Goal: Task Accomplishment & Management: Manage account settings

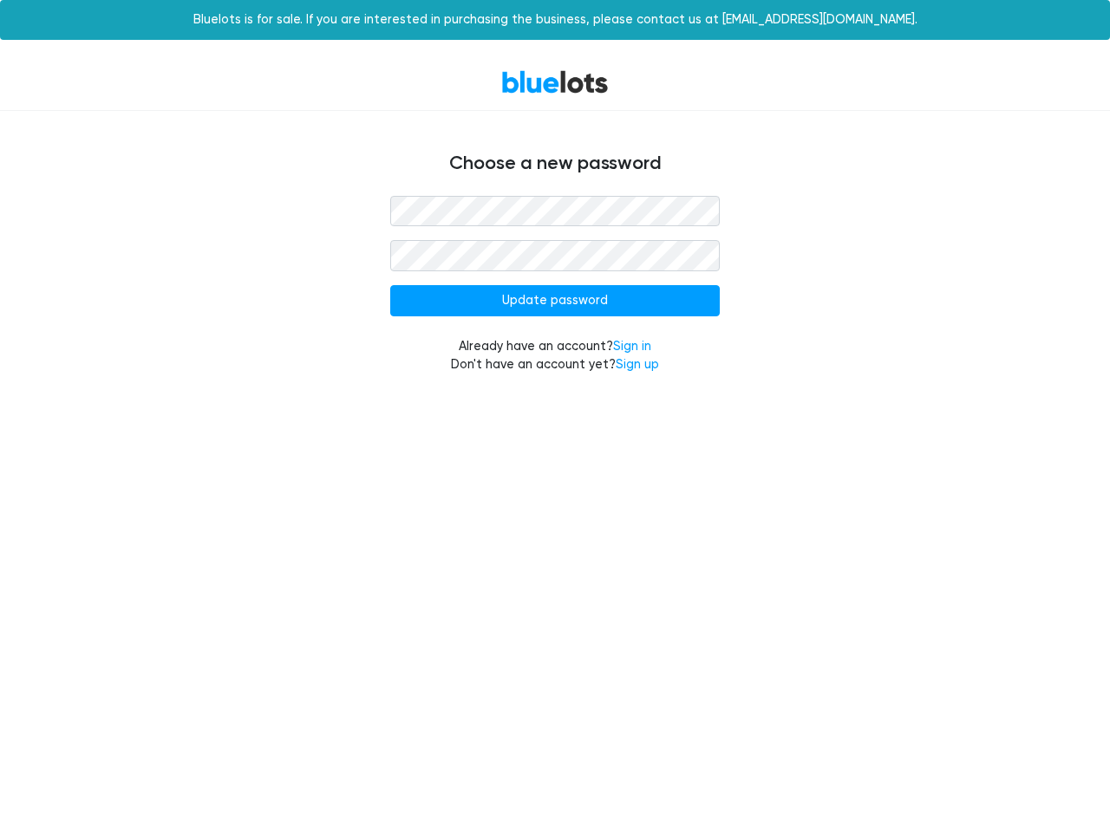
click at [555, 301] on input "Update password" at bounding box center [554, 300] width 329 height 31
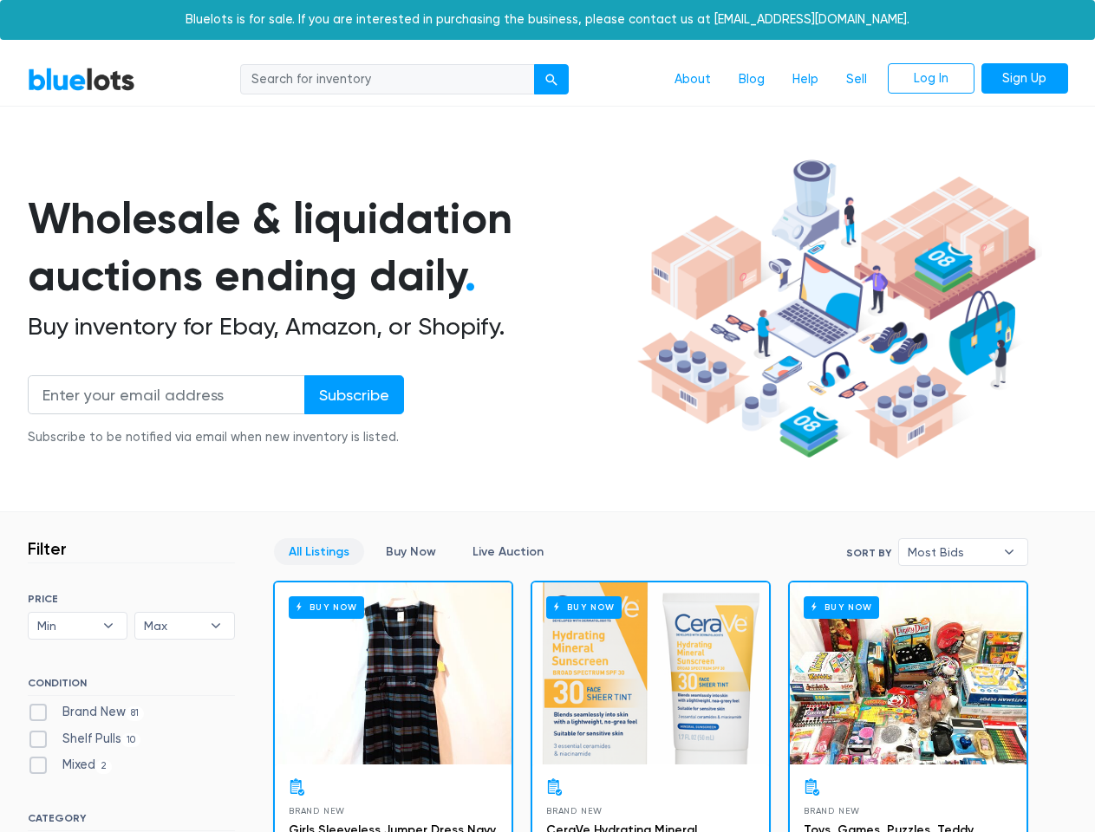
click at [552, 80] on div "submit" at bounding box center [551, 80] width 12 height 12
click at [353, 394] on input "Subscribe" at bounding box center [354, 394] width 100 height 39
click at [78, 626] on span "Min" at bounding box center [65, 626] width 57 height 26
click at [185, 626] on span "Max" at bounding box center [172, 626] width 57 height 26
click at [963, 552] on span "Most Bids" at bounding box center [951, 552] width 87 height 26
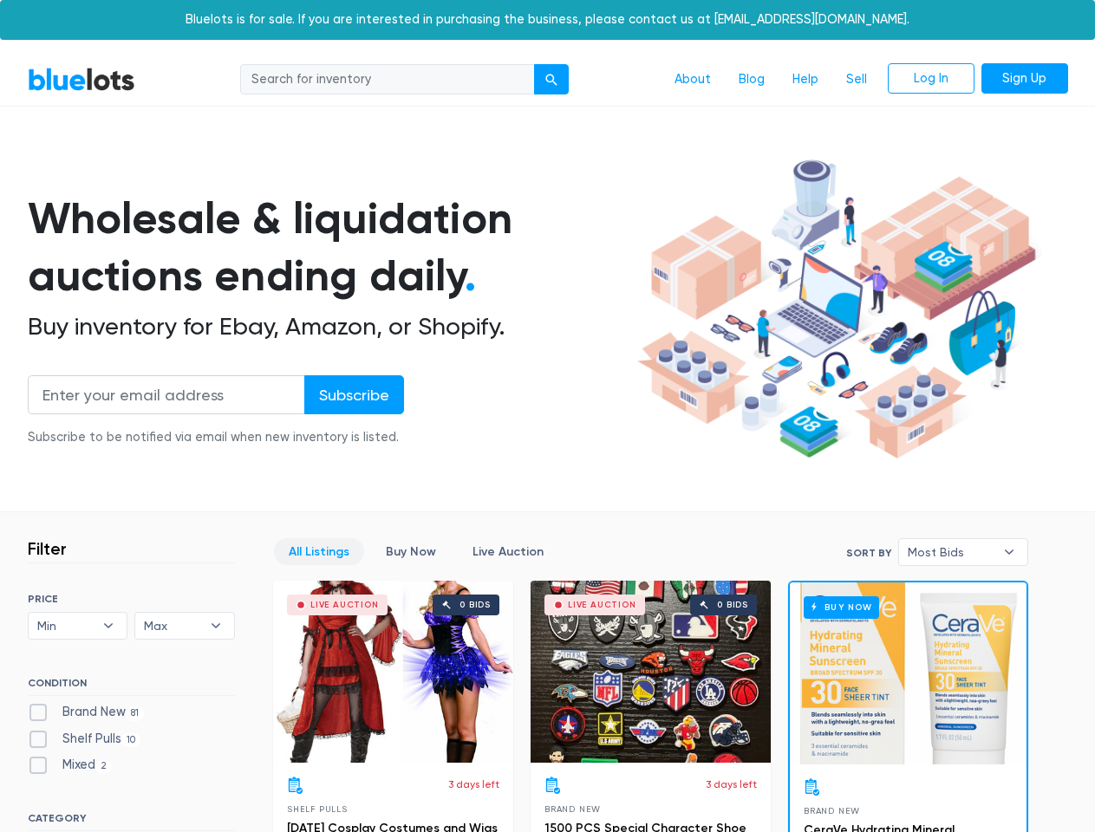
click at [552, 80] on div "submit" at bounding box center [551, 80] width 12 height 12
click at [353, 394] on input "Subscribe" at bounding box center [354, 394] width 100 height 39
click at [78, 626] on span "Min" at bounding box center [65, 626] width 57 height 26
click at [185, 626] on span "Max" at bounding box center [172, 626] width 57 height 26
click at [963, 552] on span "Most Bids" at bounding box center [951, 552] width 87 height 26
